Goal: Use online tool/utility: Utilize a website feature to perform a specific function

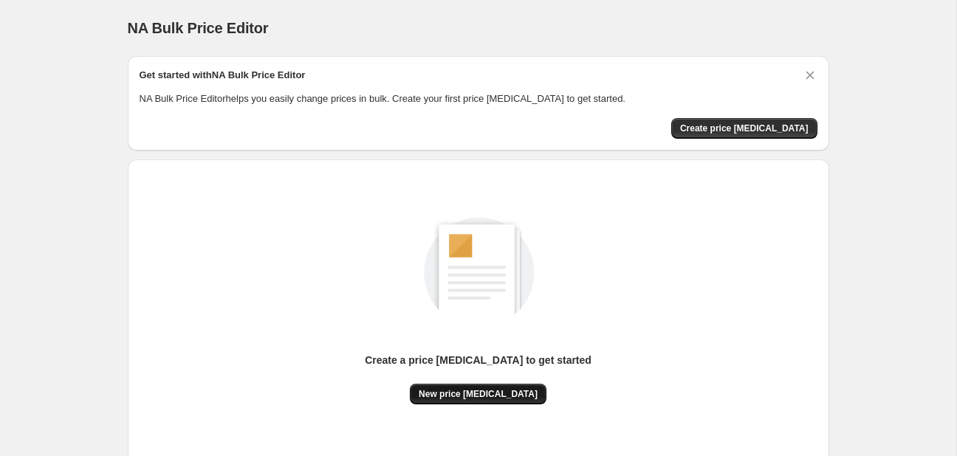
click at [499, 394] on span "New price [MEDICAL_DATA]" at bounding box center [478, 394] width 119 height 12
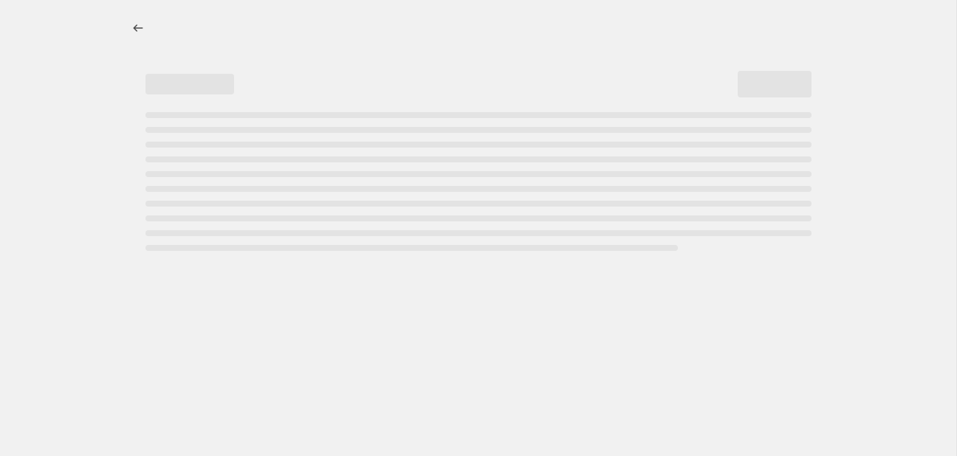
select select "percentage"
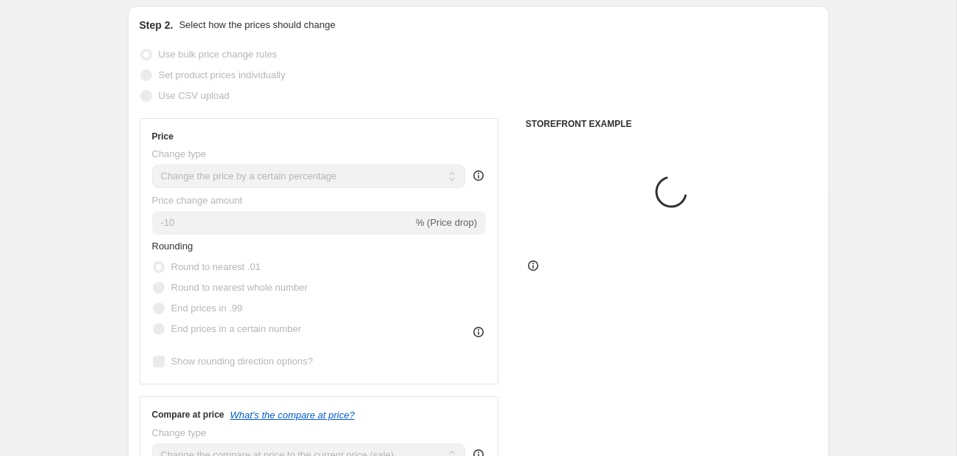
scroll to position [156, 0]
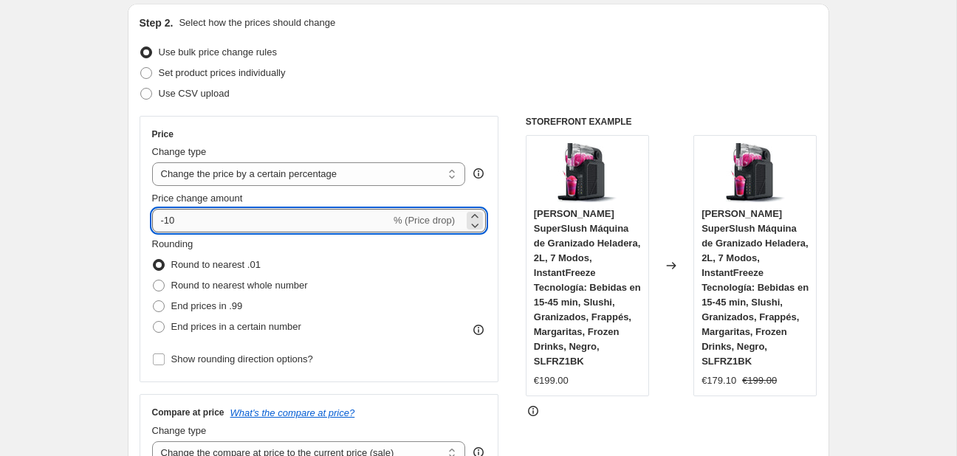
click at [249, 226] on input "-10" at bounding box center [271, 221] width 239 height 24
type input "-1"
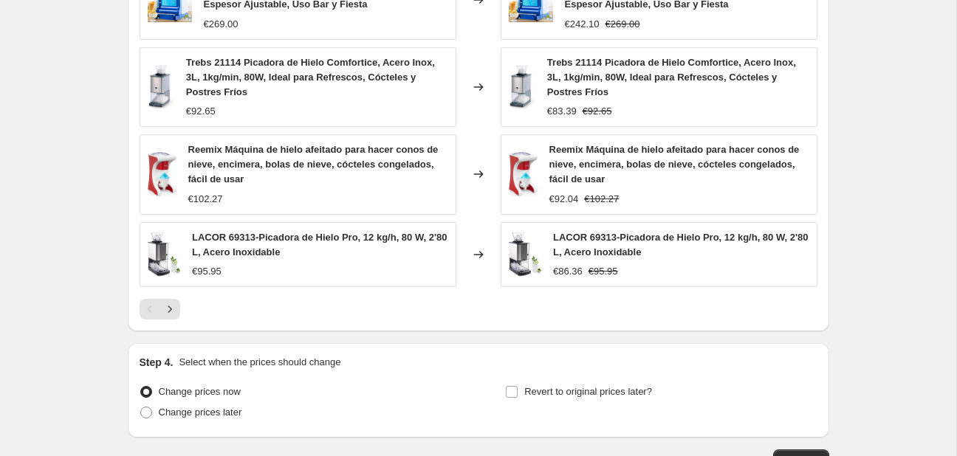
scroll to position [1116, 0]
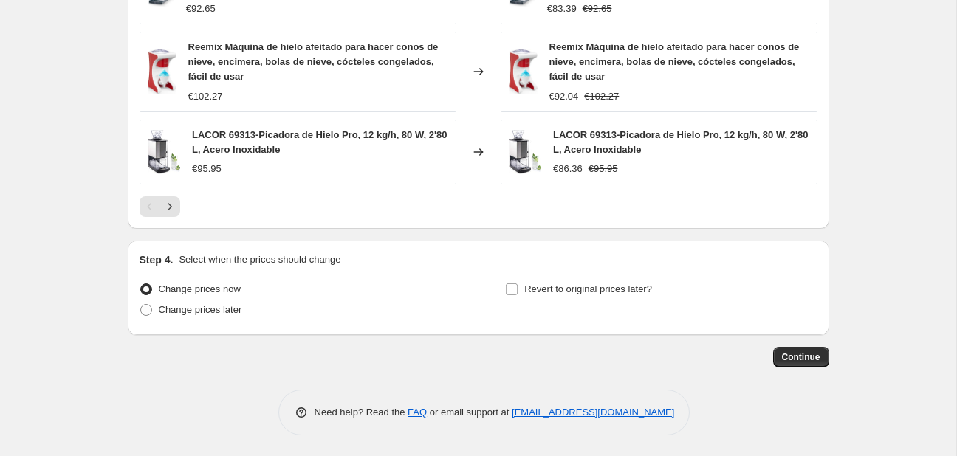
type input "-30"
click at [798, 360] on span "Continue" at bounding box center [801, 358] width 38 height 12
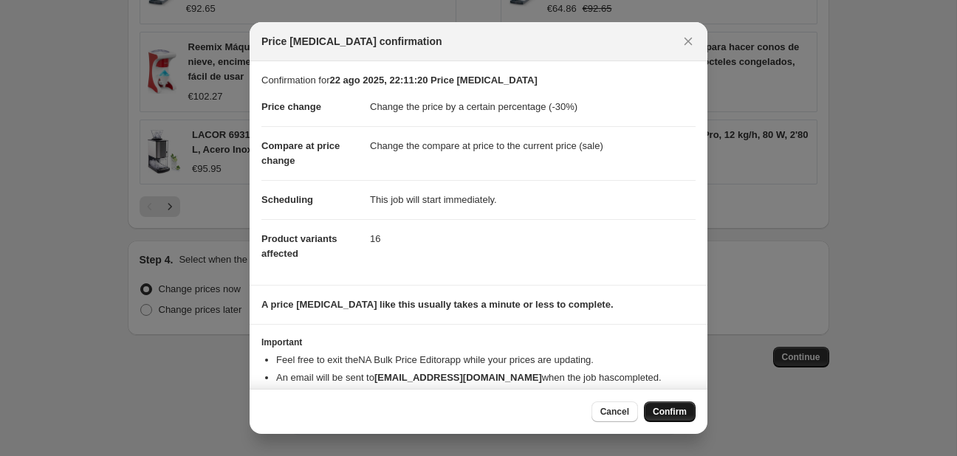
click at [677, 413] on span "Confirm" at bounding box center [670, 412] width 34 height 12
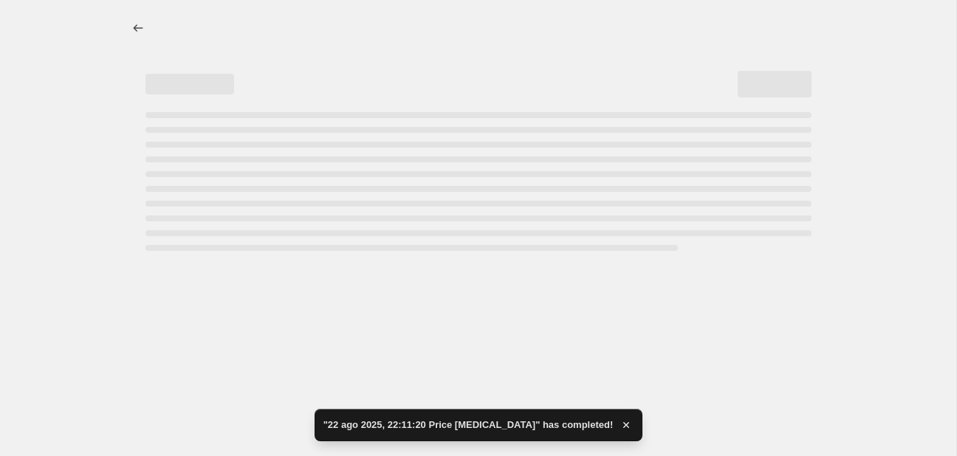
select select "percentage"
